Goal: Find specific page/section: Find specific page/section

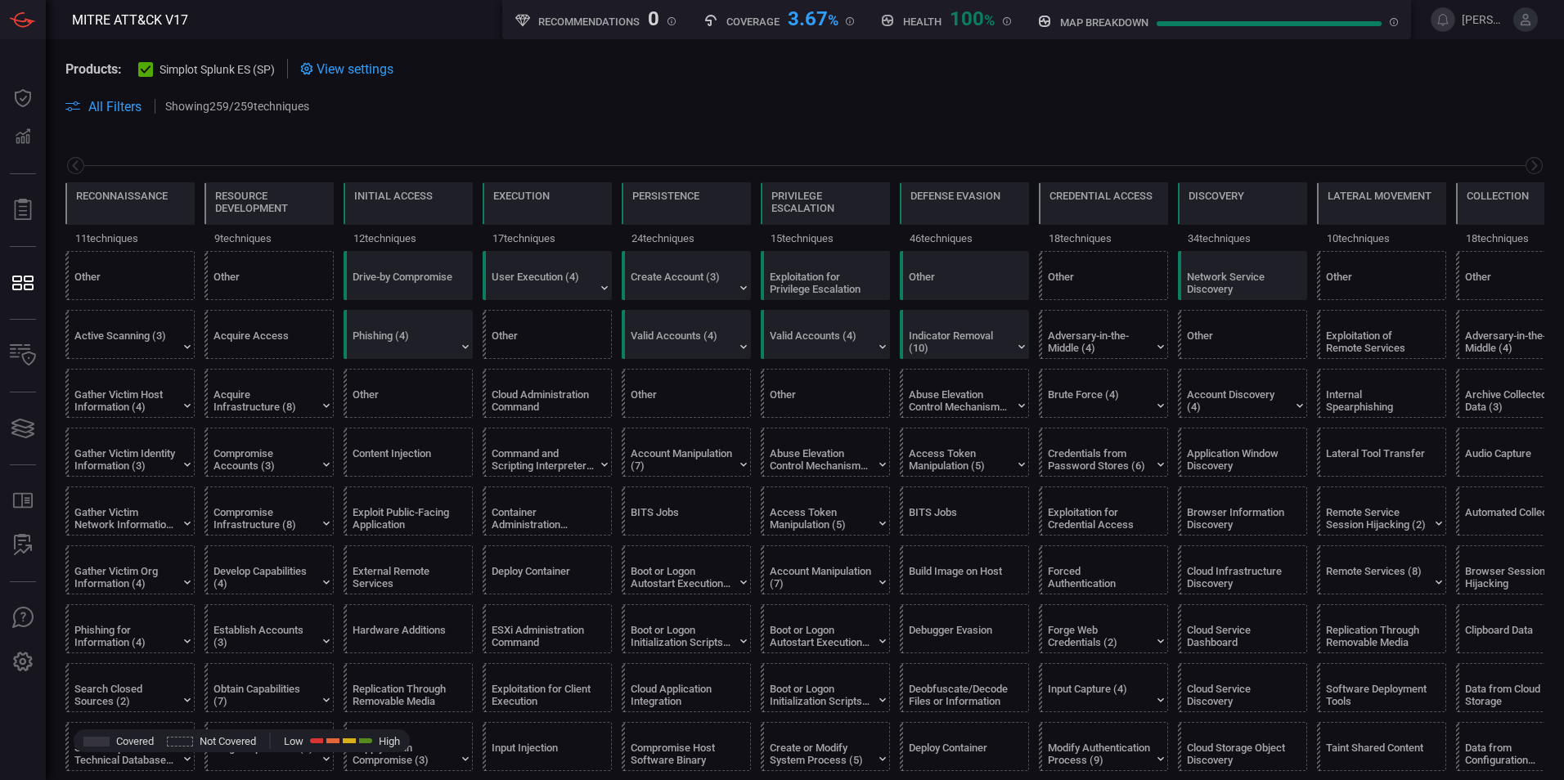
scroll to position [0, 214]
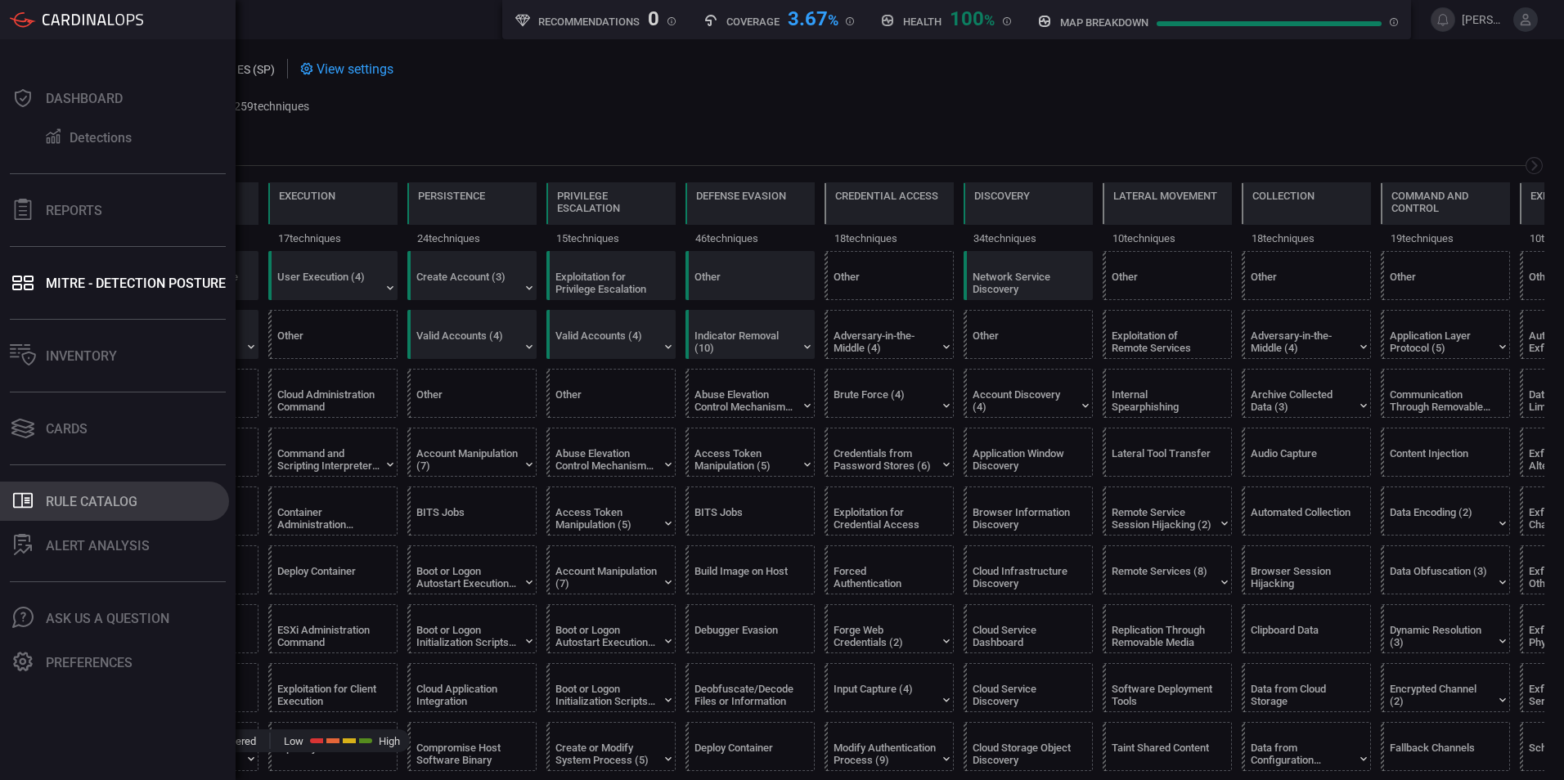
click at [74, 510] on button ".st0_rule_catalog_icon{fill: currentColor;} Rule Catalog" at bounding box center [114, 501] width 229 height 39
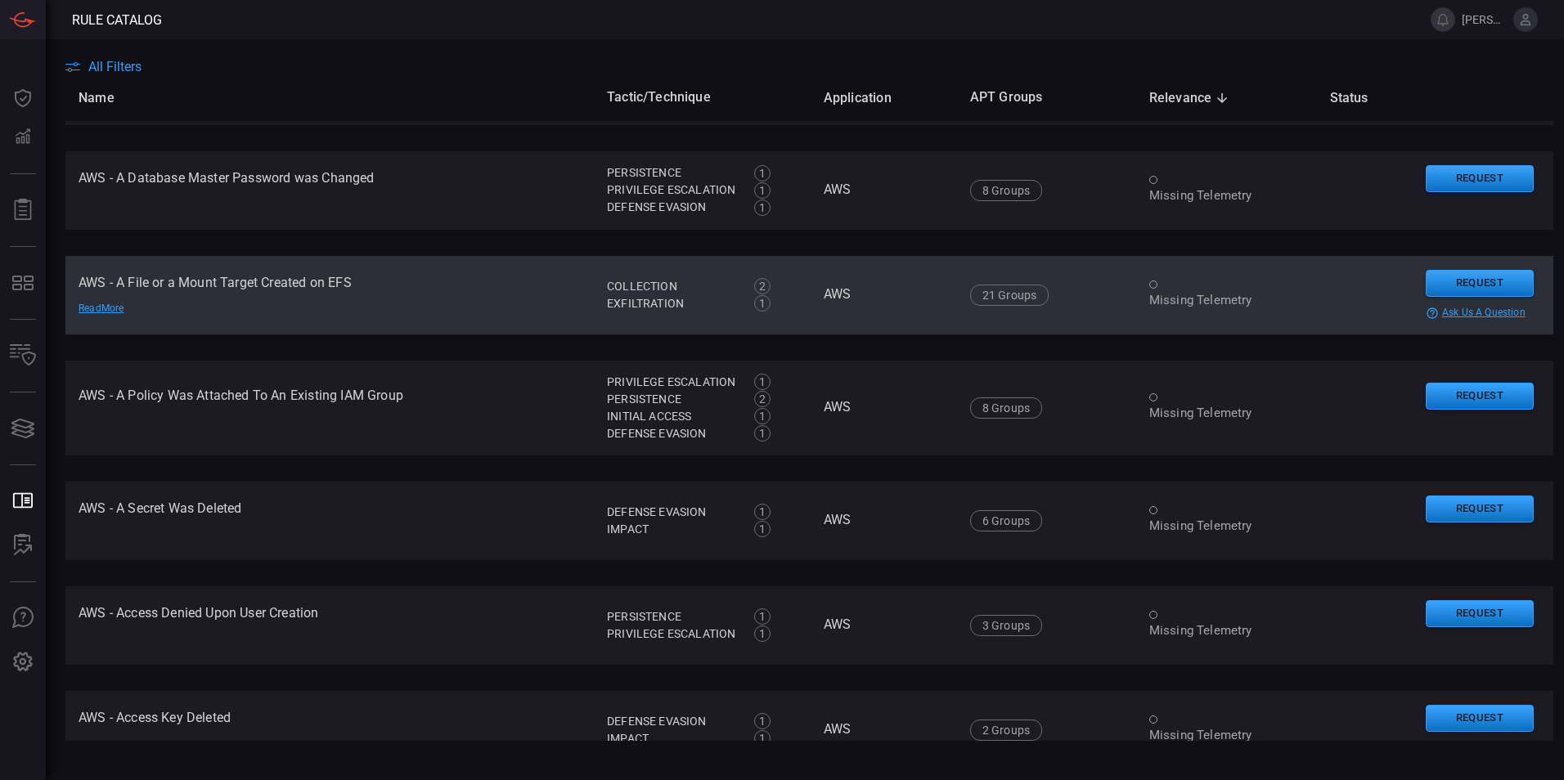
scroll to position [1554, 0]
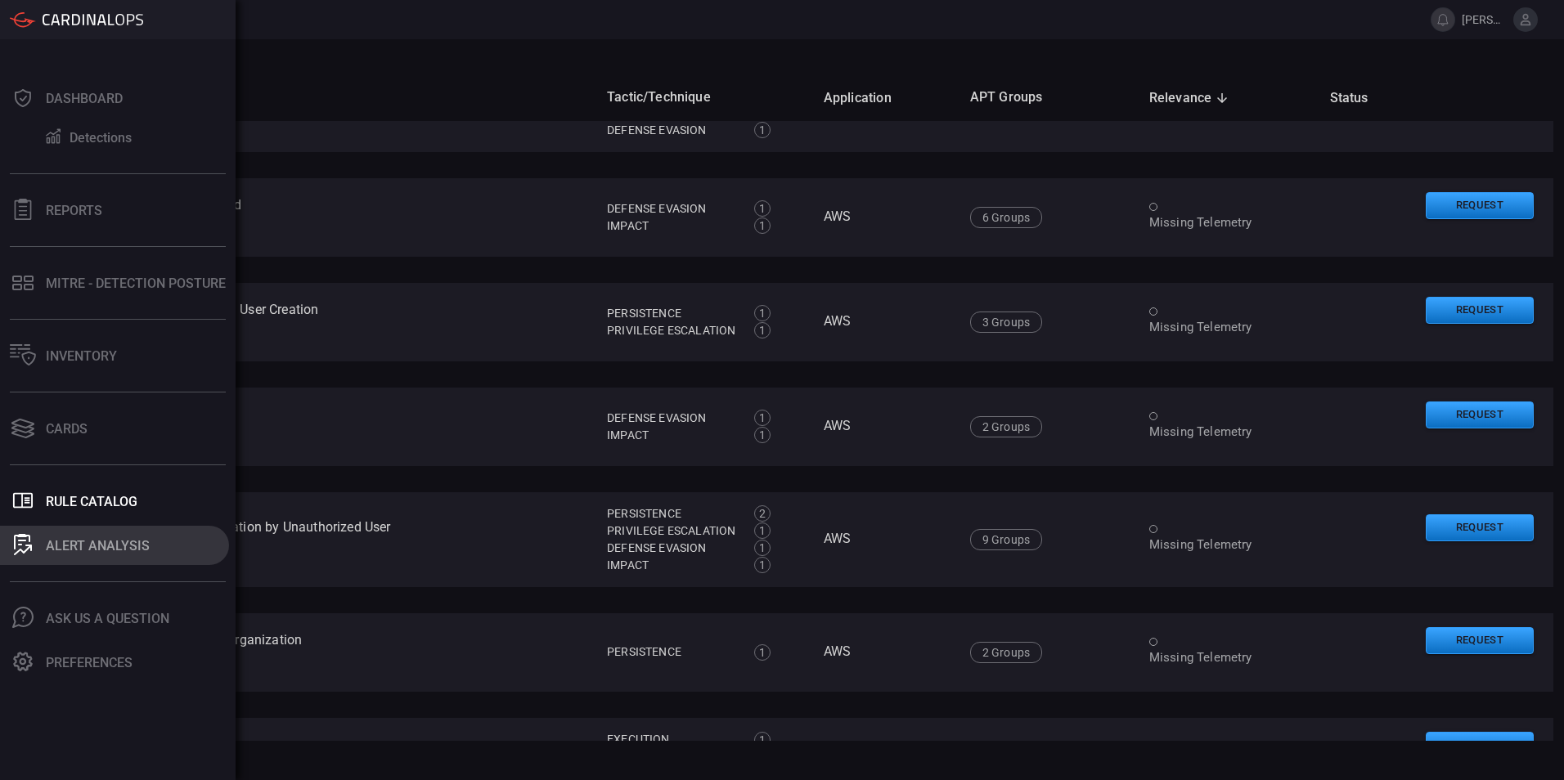
click at [56, 548] on div "ALERT ANALYSIS" at bounding box center [98, 546] width 104 height 16
